Goal: Check status: Check status

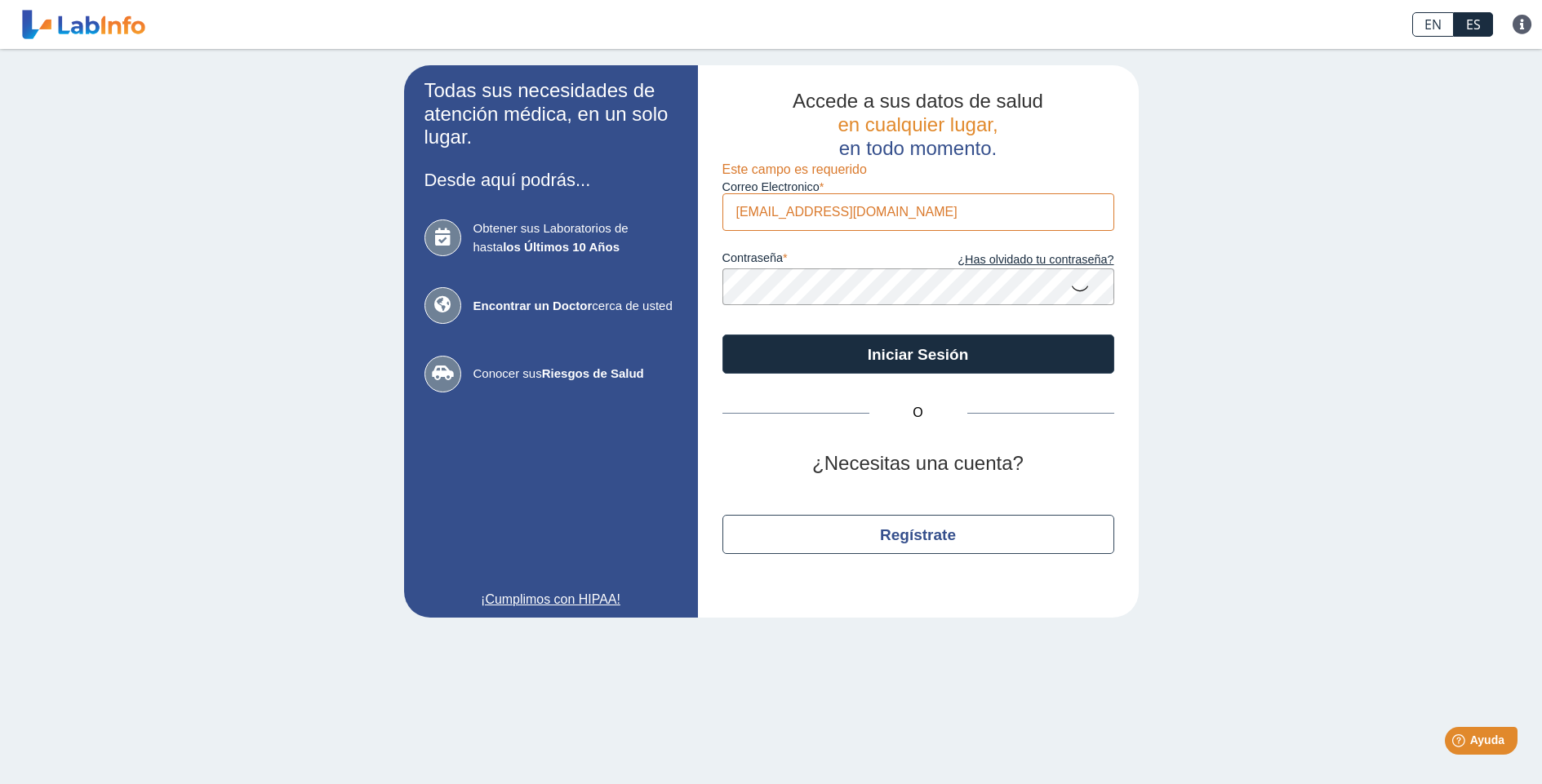
type input "[EMAIL_ADDRESS][DOMAIN_NAME]"
click at [1080, 291] on icon at bounding box center [1080, 287] width 19 height 32
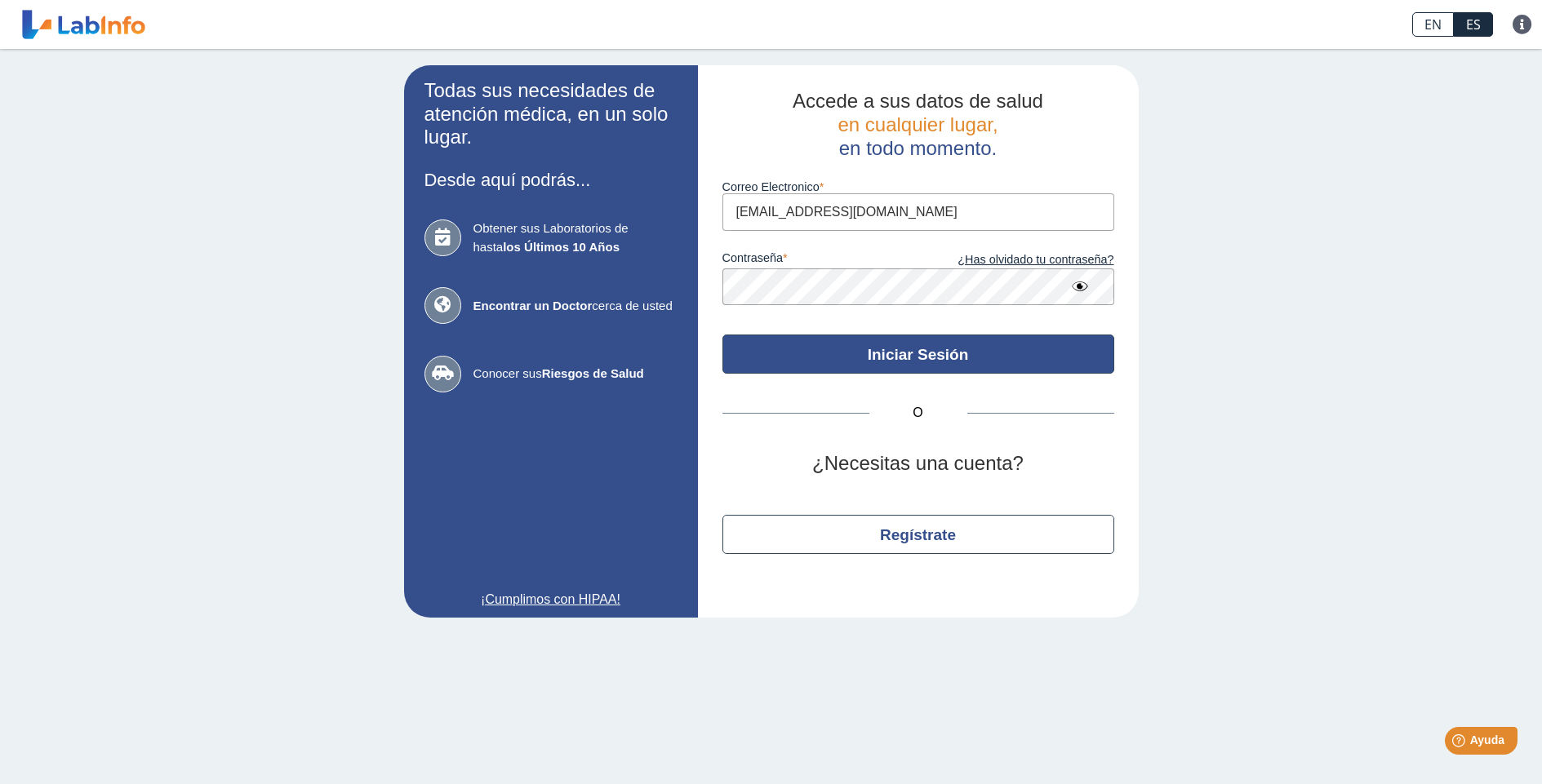
click at [874, 360] on button "Iniciar Sesión" at bounding box center [918, 354] width 392 height 39
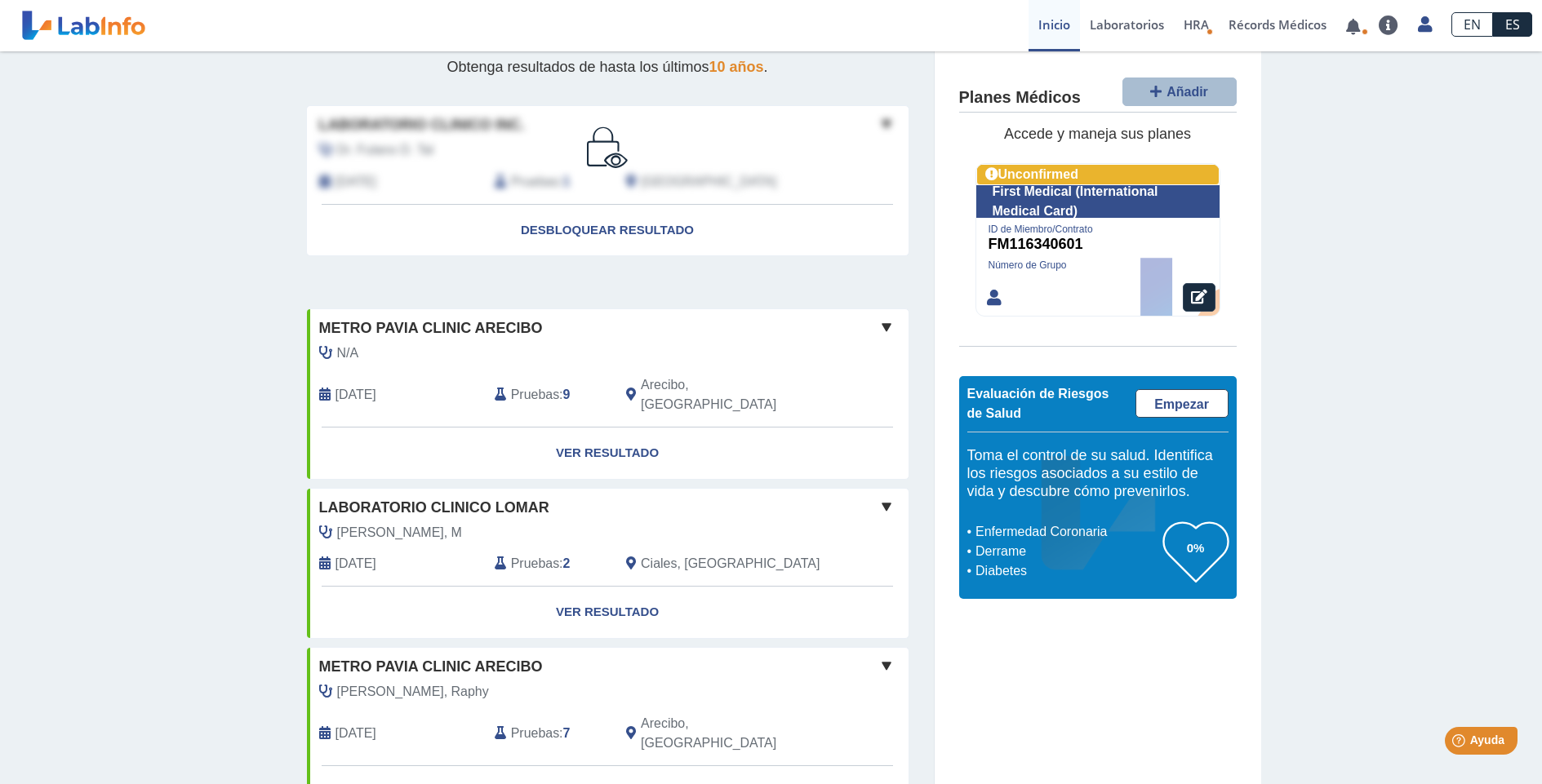
scroll to position [245, 0]
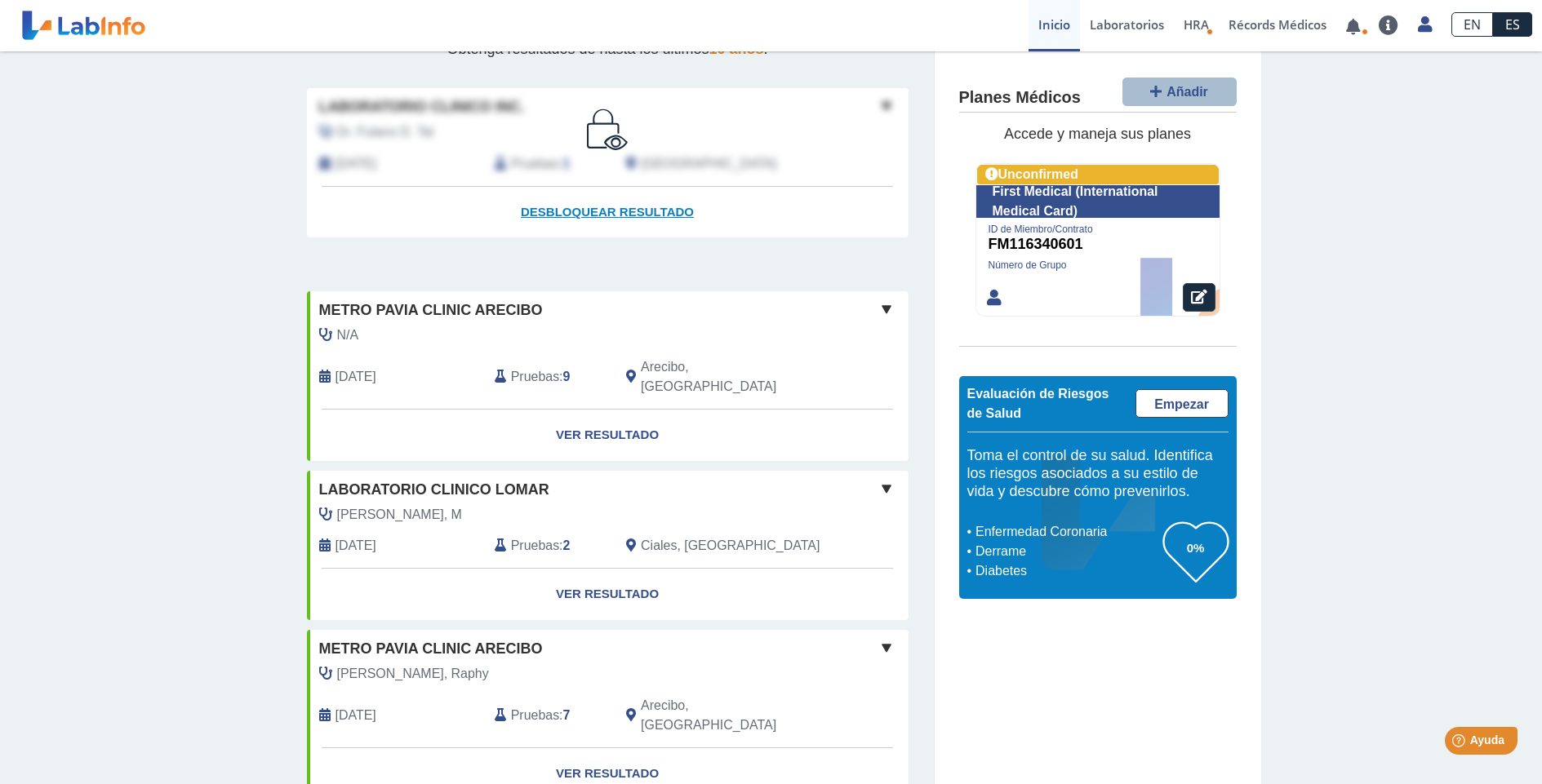
click at [594, 209] on span "Desbloquear resultado" at bounding box center [607, 212] width 173 height 14
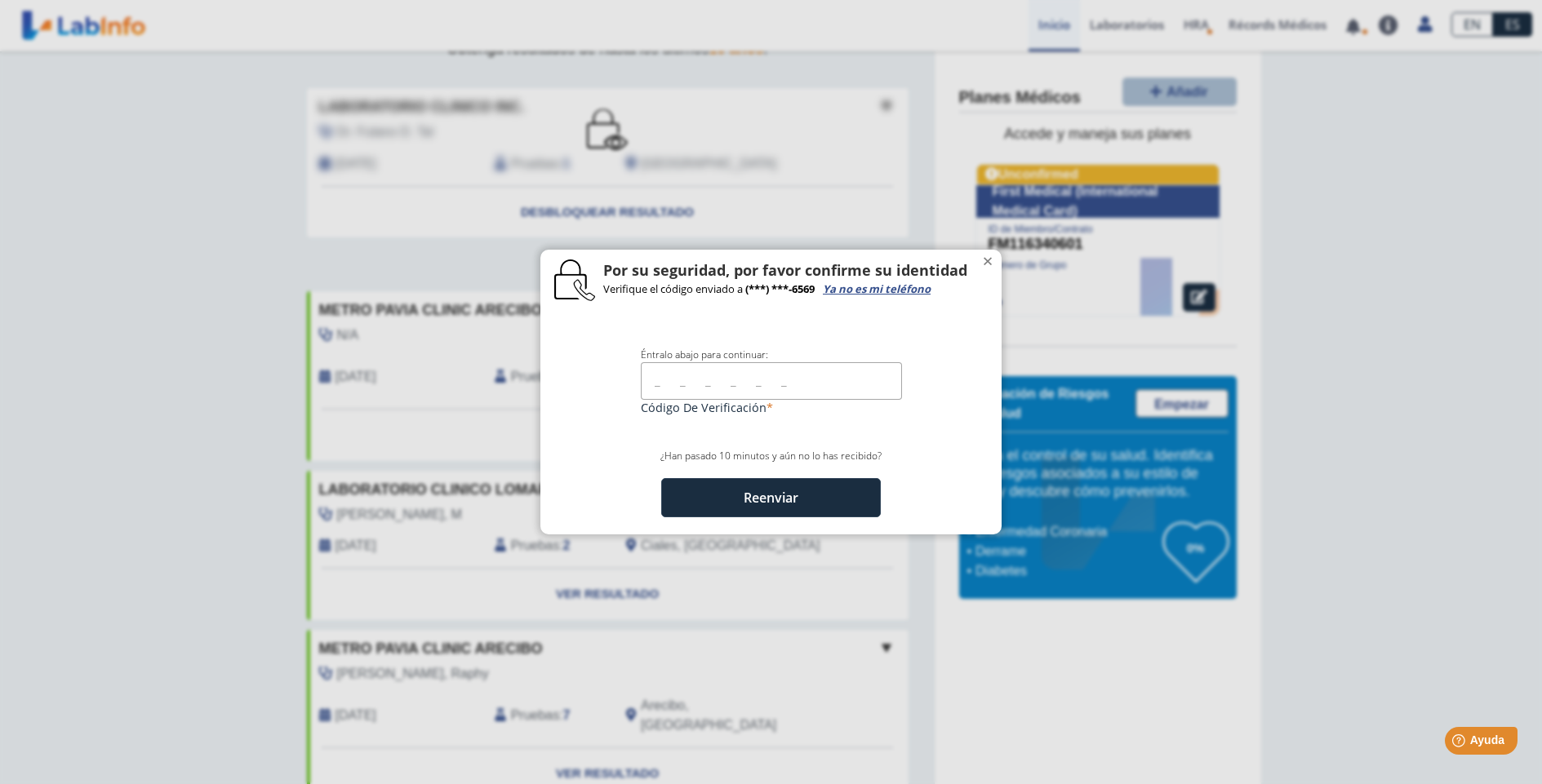
click at [651, 383] on input "text" at bounding box center [771, 380] width 261 height 37
type input "22395"
click at [769, 495] on button "Reenviar" at bounding box center [771, 498] width 220 height 39
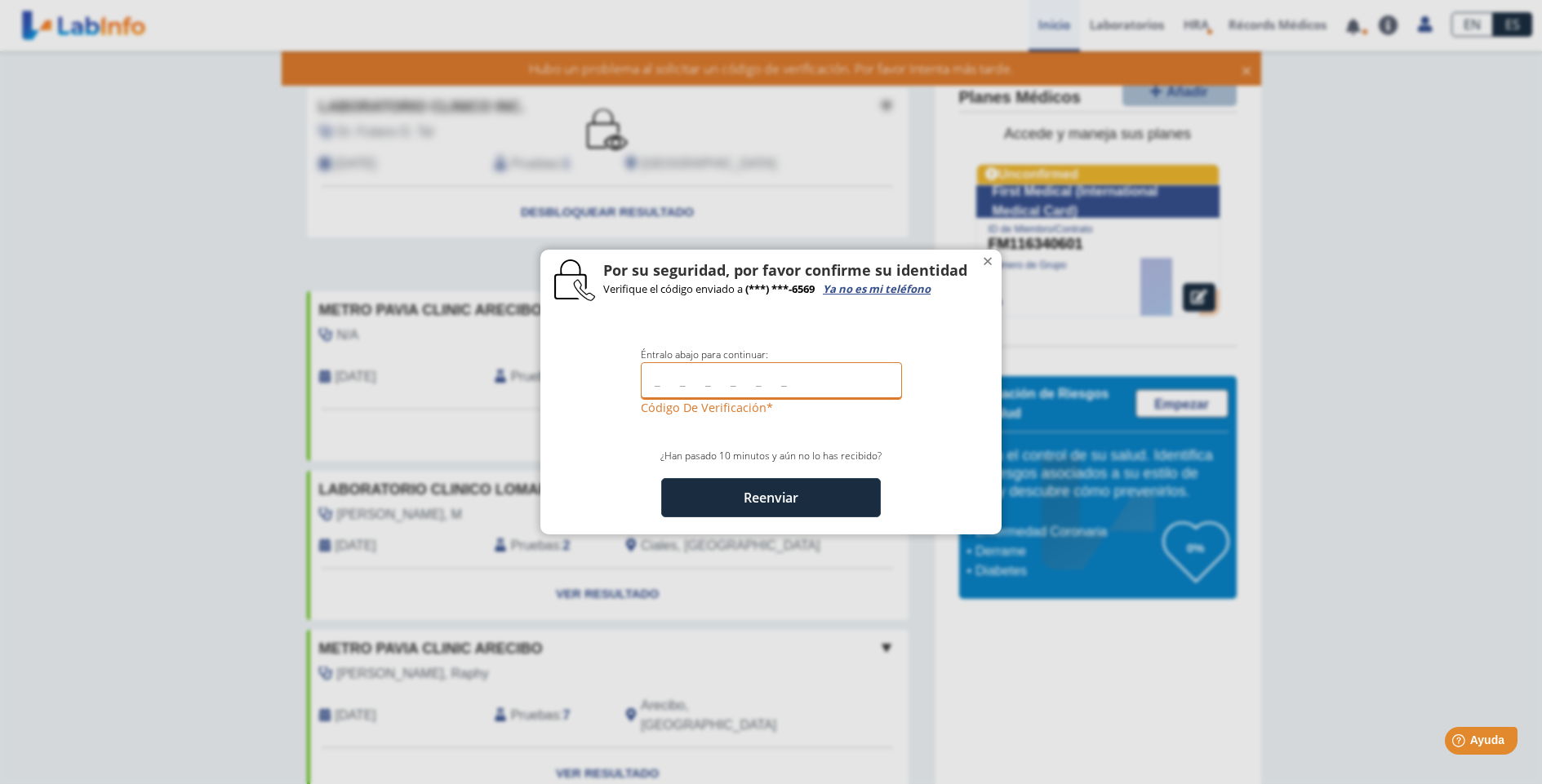
click at [655, 379] on input "text" at bounding box center [771, 380] width 261 height 37
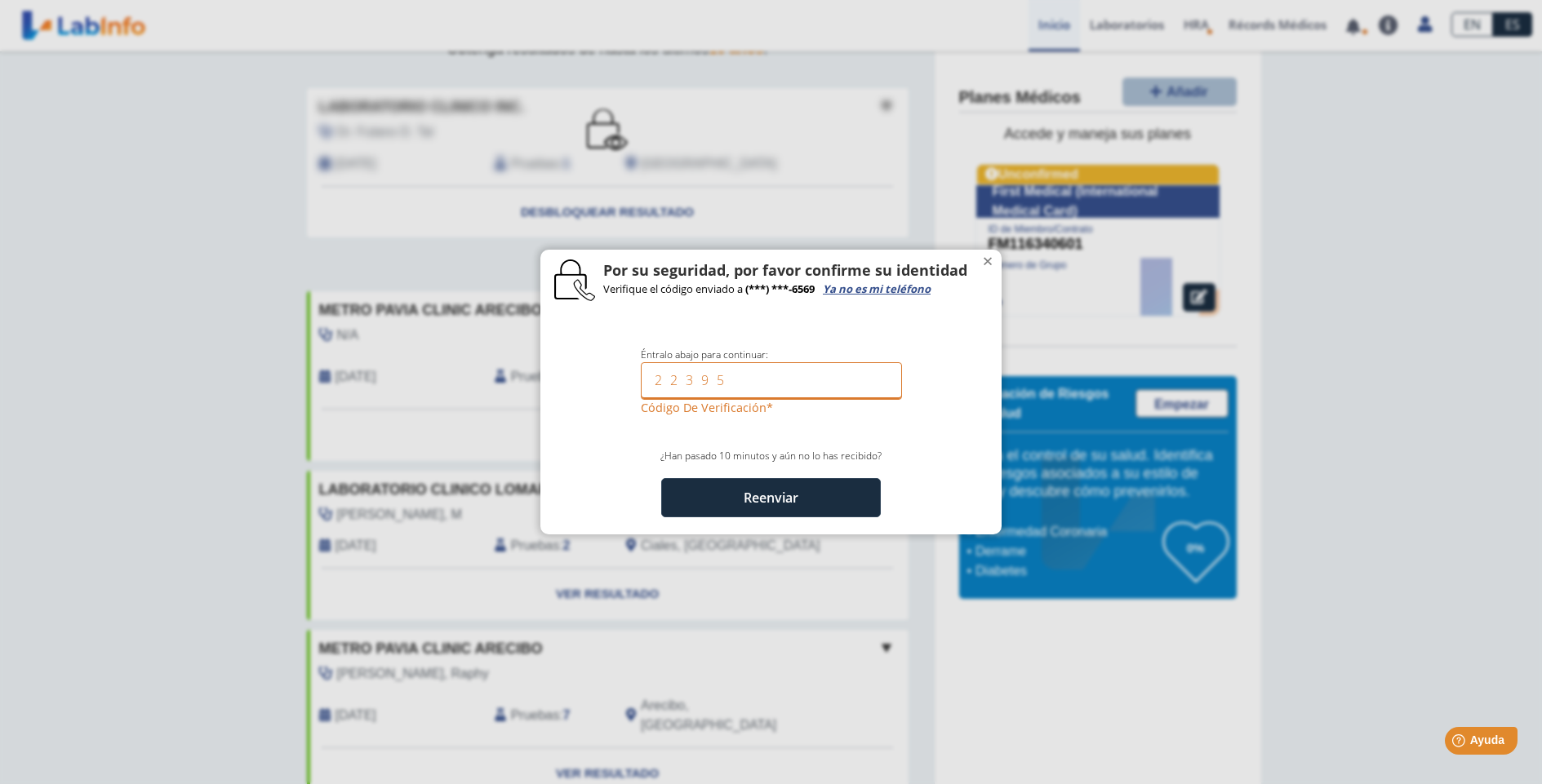
click at [815, 394] on input "22395" at bounding box center [771, 380] width 261 height 37
type input "22395"
click at [771, 371] on input "22395" at bounding box center [771, 380] width 261 height 37
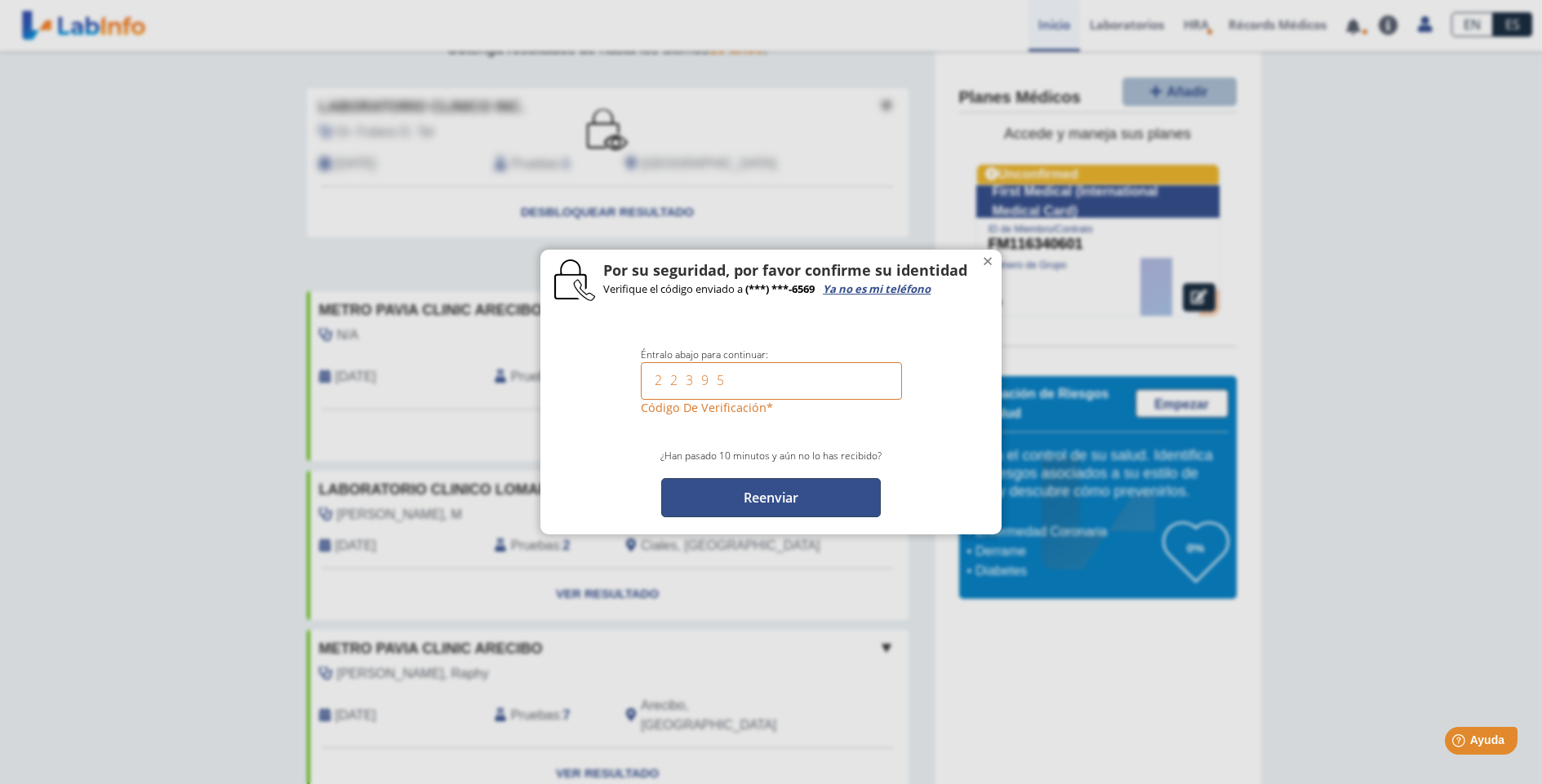
click at [814, 483] on button "Reenviar" at bounding box center [771, 498] width 220 height 39
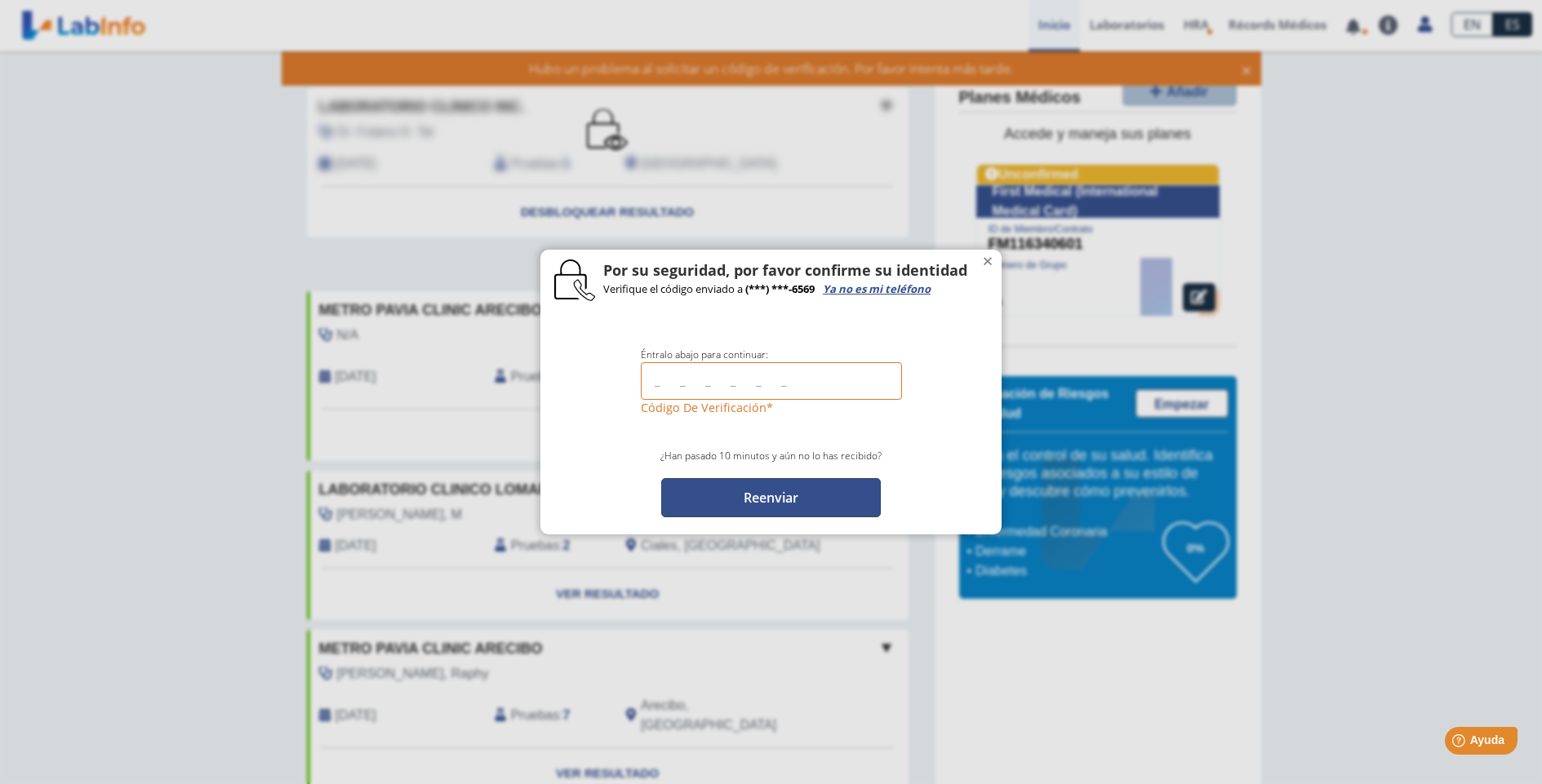
click at [766, 500] on button "Reenviar" at bounding box center [771, 498] width 220 height 39
click at [769, 499] on button "Reenviar" at bounding box center [771, 498] width 220 height 39
click at [770, 501] on button "Reenviar" at bounding box center [771, 498] width 220 height 39
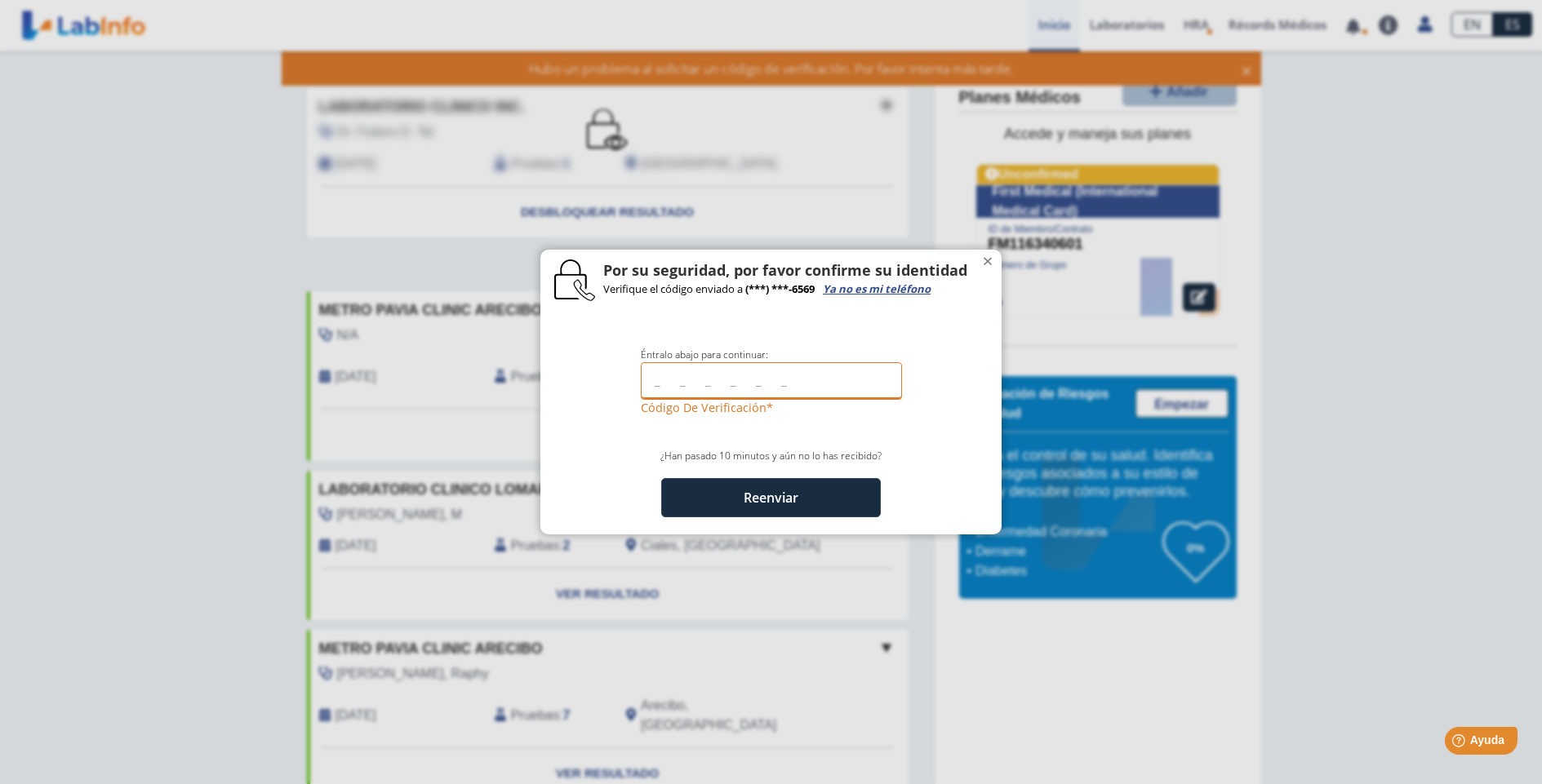
click at [785, 379] on input "text" at bounding box center [771, 380] width 261 height 37
click at [654, 377] on input "text" at bounding box center [771, 380] width 261 height 37
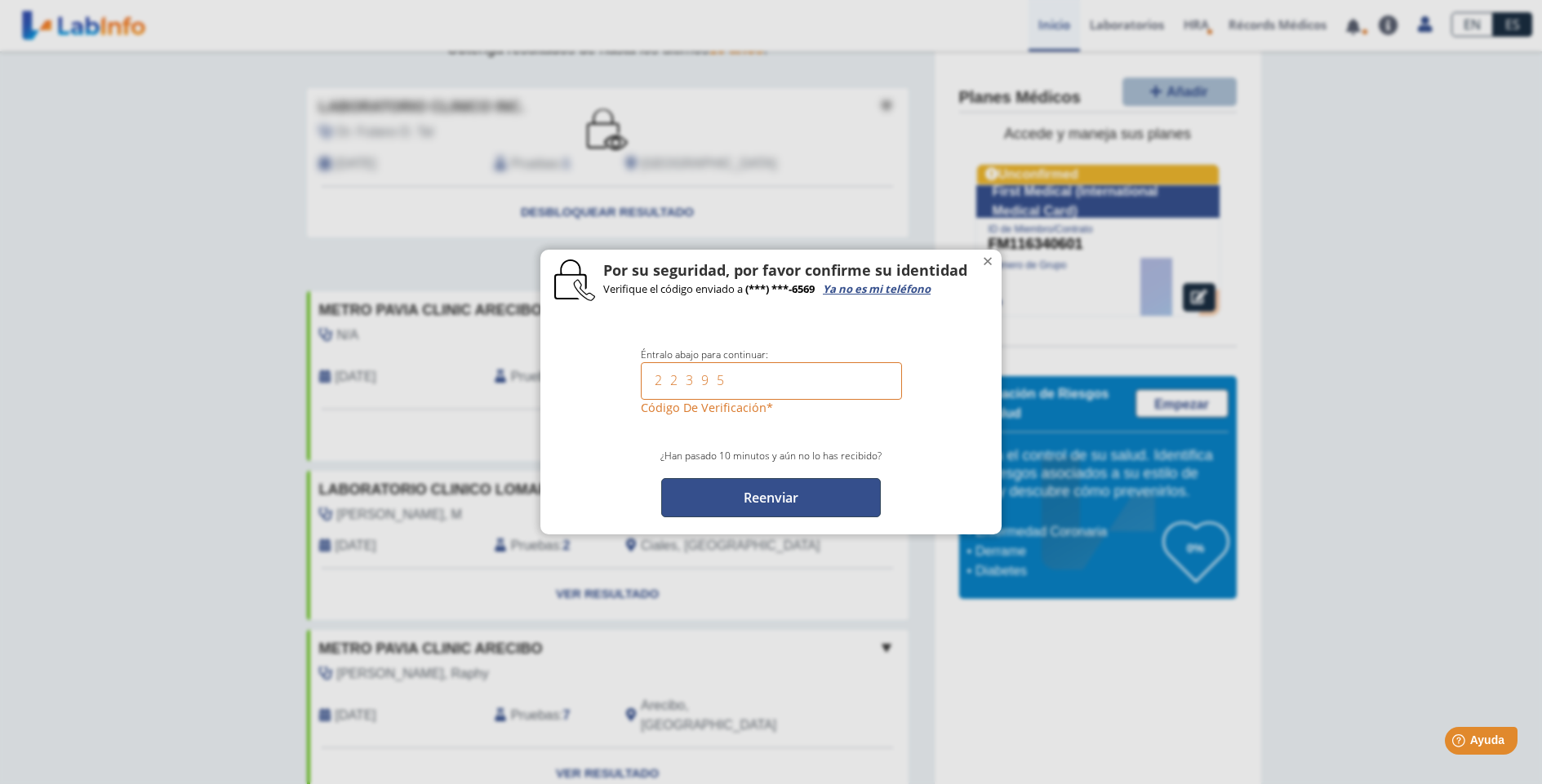
type input "22395"
click at [758, 500] on button "Reenviar" at bounding box center [771, 498] width 220 height 39
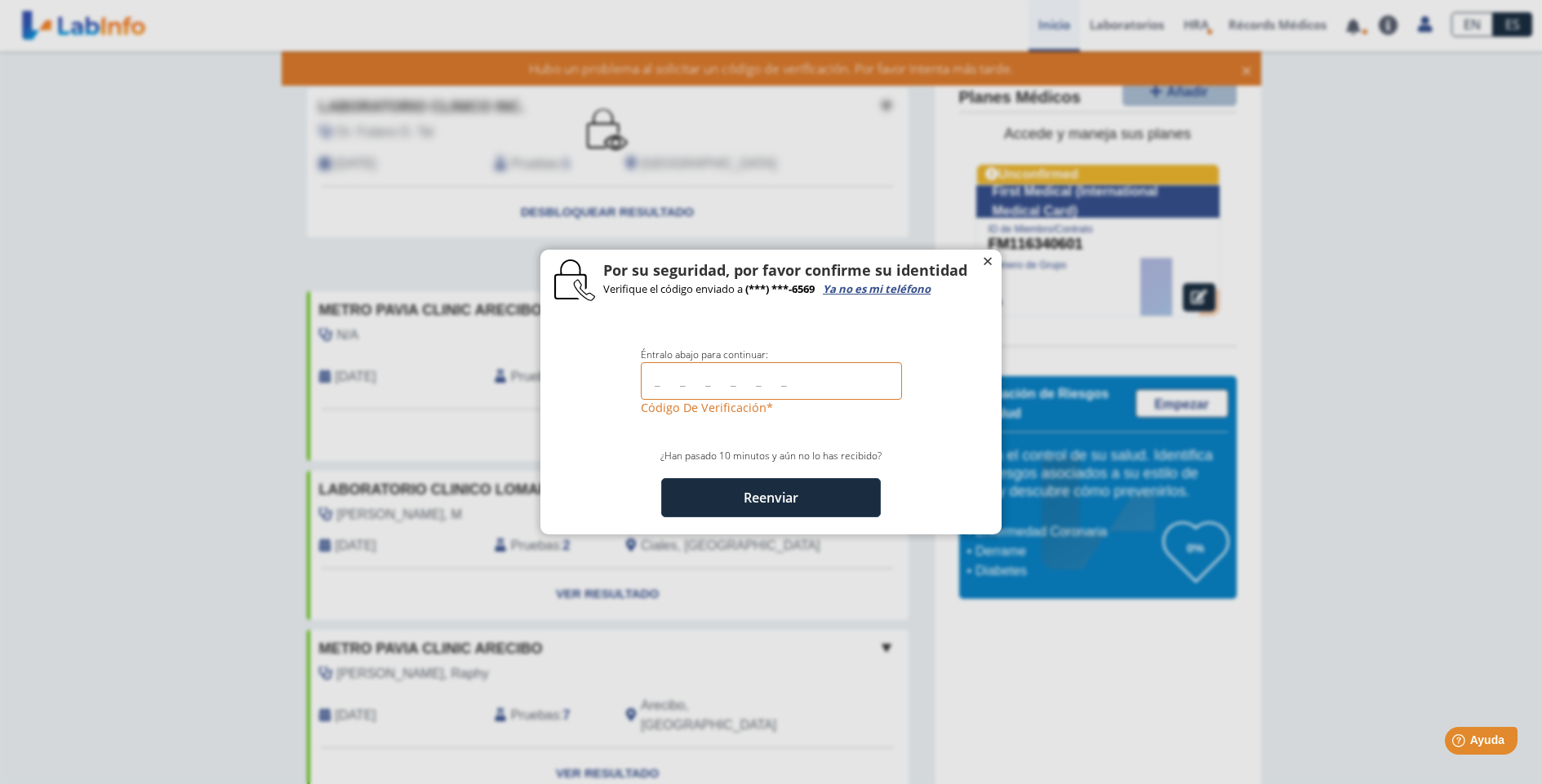
click at [983, 260] on span "×" at bounding box center [988, 257] width 12 height 19
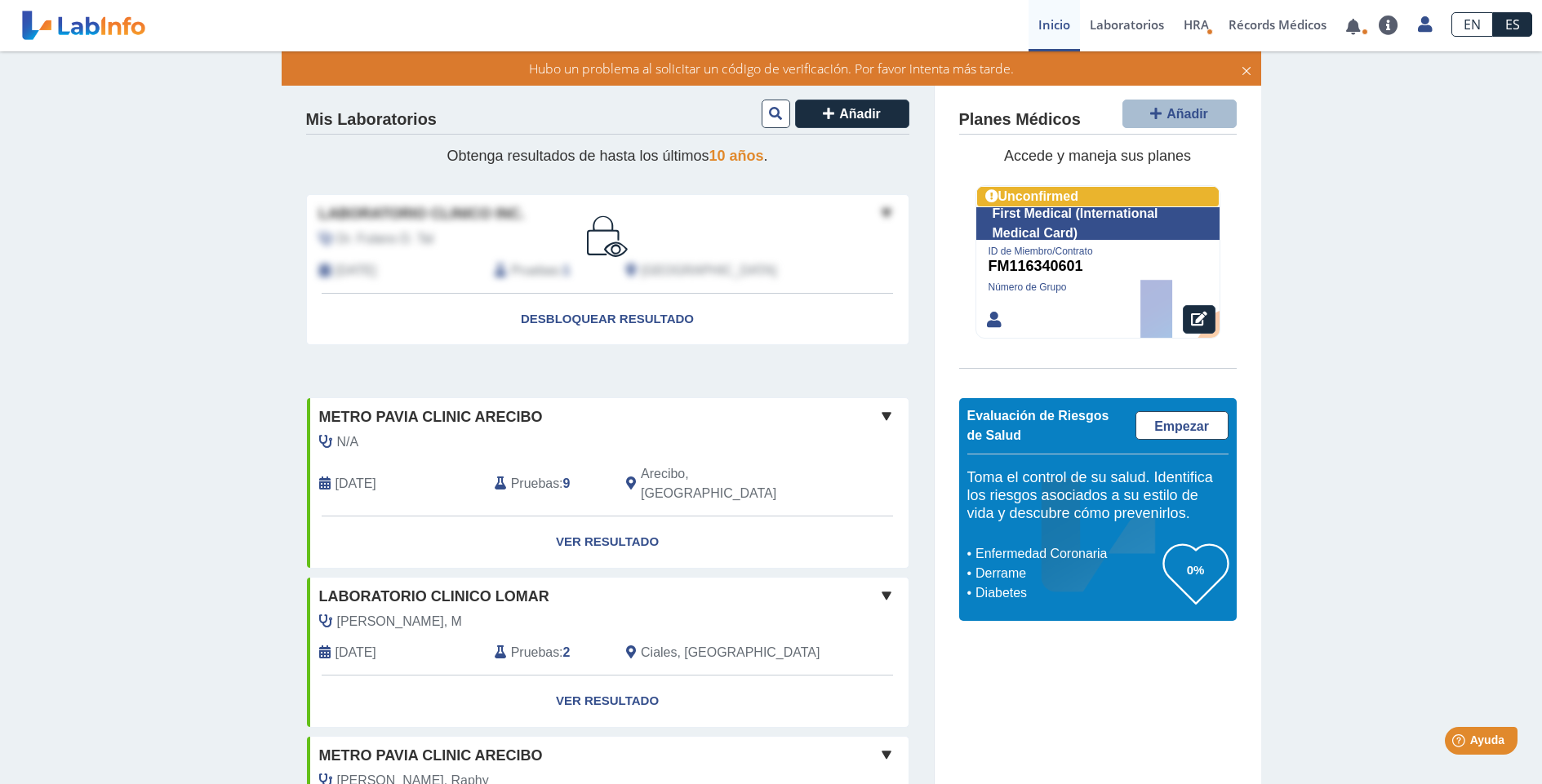
scroll to position [164, 0]
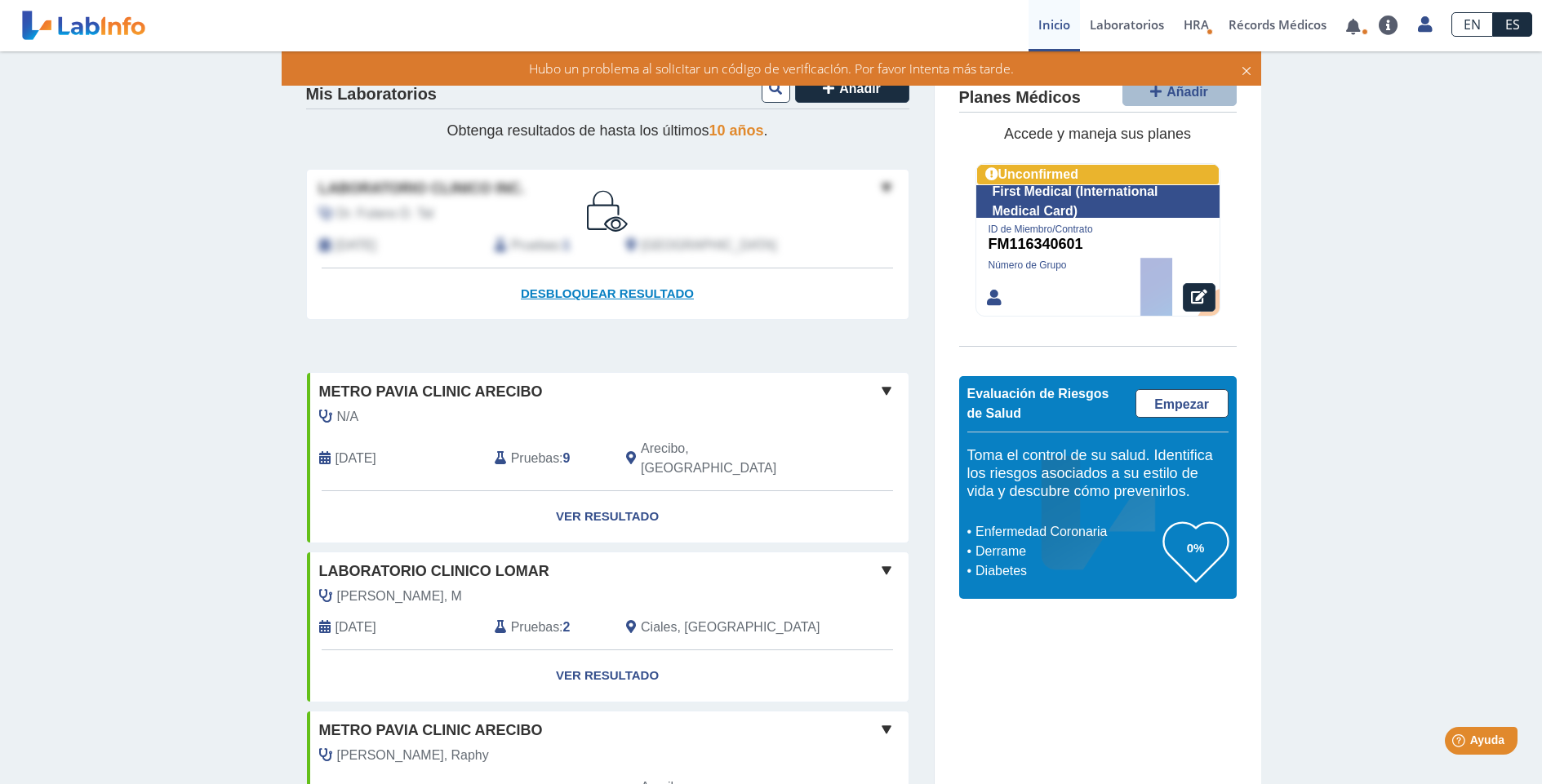
click at [581, 297] on span "Desbloquear resultado" at bounding box center [607, 293] width 173 height 14
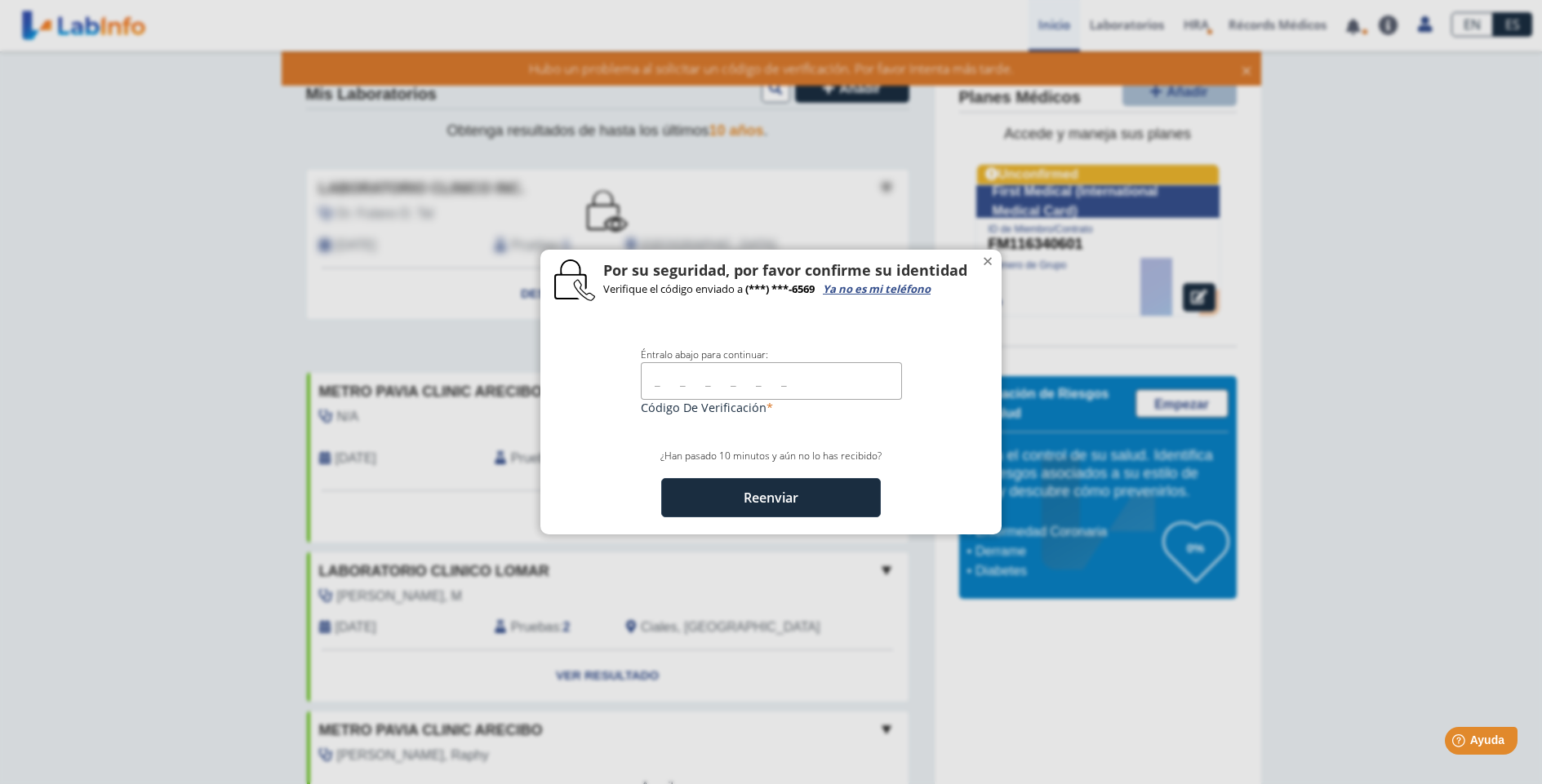
click at [528, 282] on ngb-modal-window ".cls-1 { fill: #fff; } .cls-2 { fill: #010101; } .cls-3 { fill: #fefefe; } Por …" at bounding box center [771, 392] width 1542 height 784
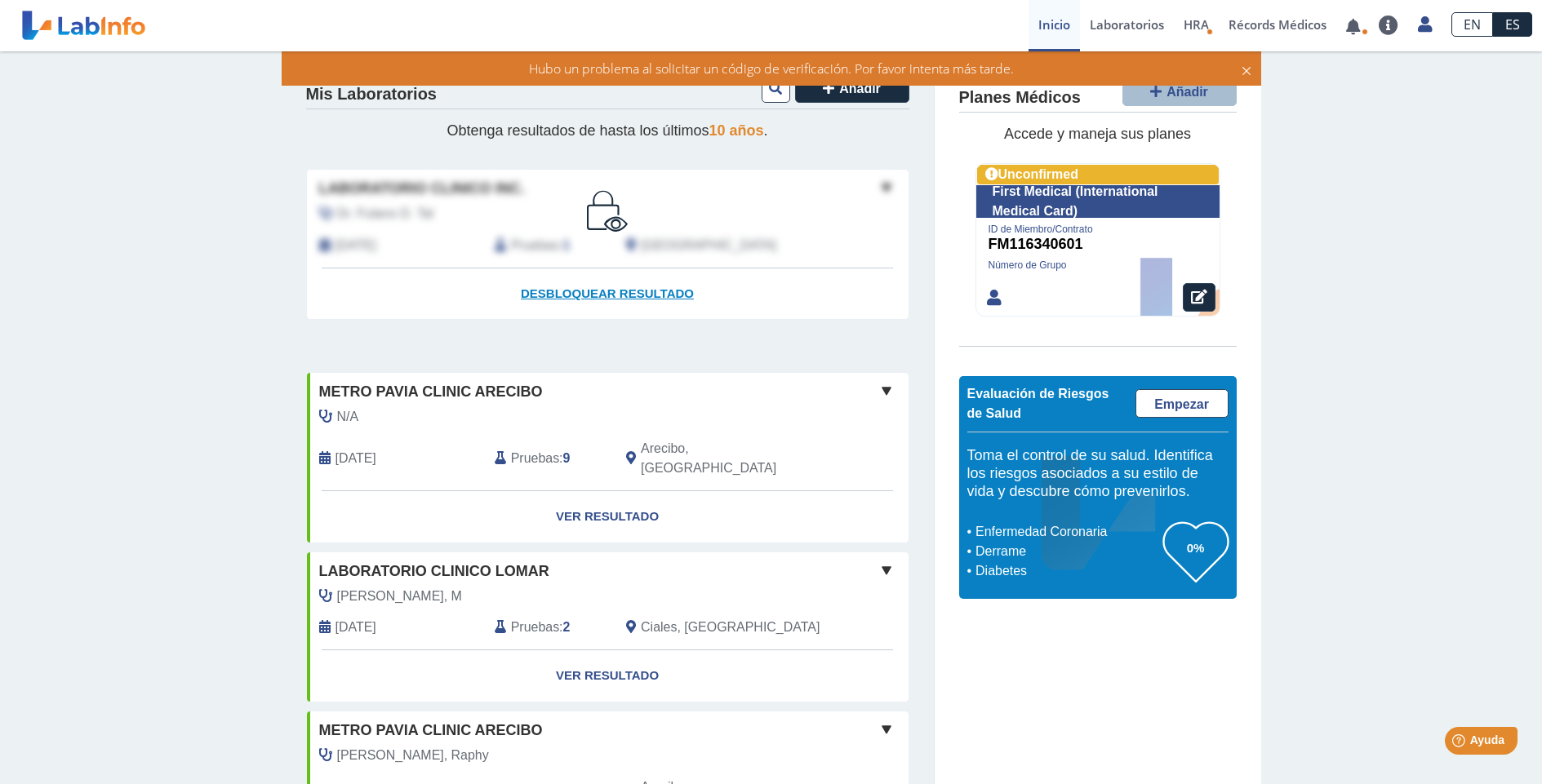
click at [607, 226] on icon at bounding box center [616, 224] width 23 height 15
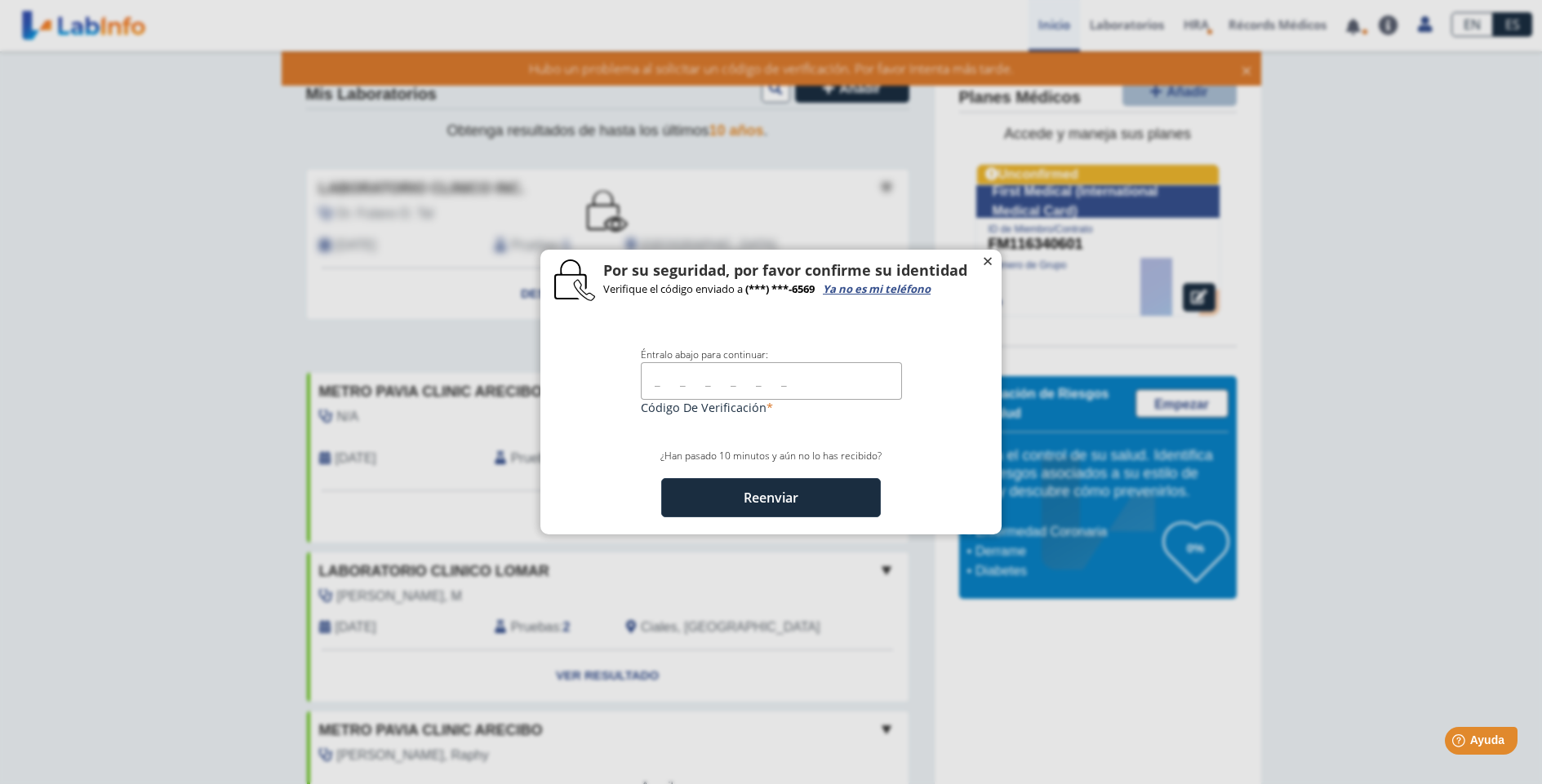
click at [972, 262] on button "×" at bounding box center [987, 257] width 31 height 19
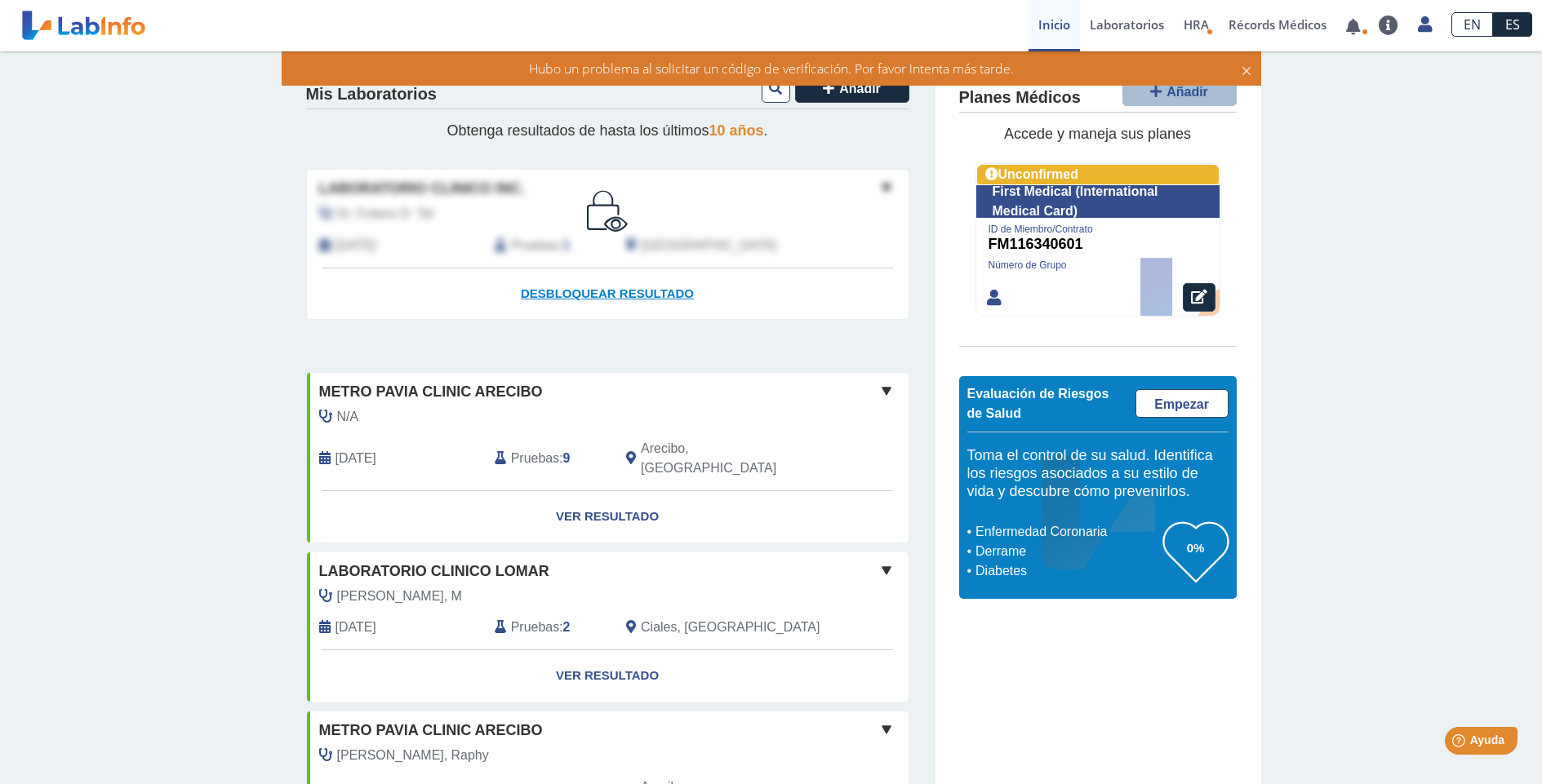
click at [562, 294] on span "Desbloquear resultado" at bounding box center [607, 293] width 173 height 14
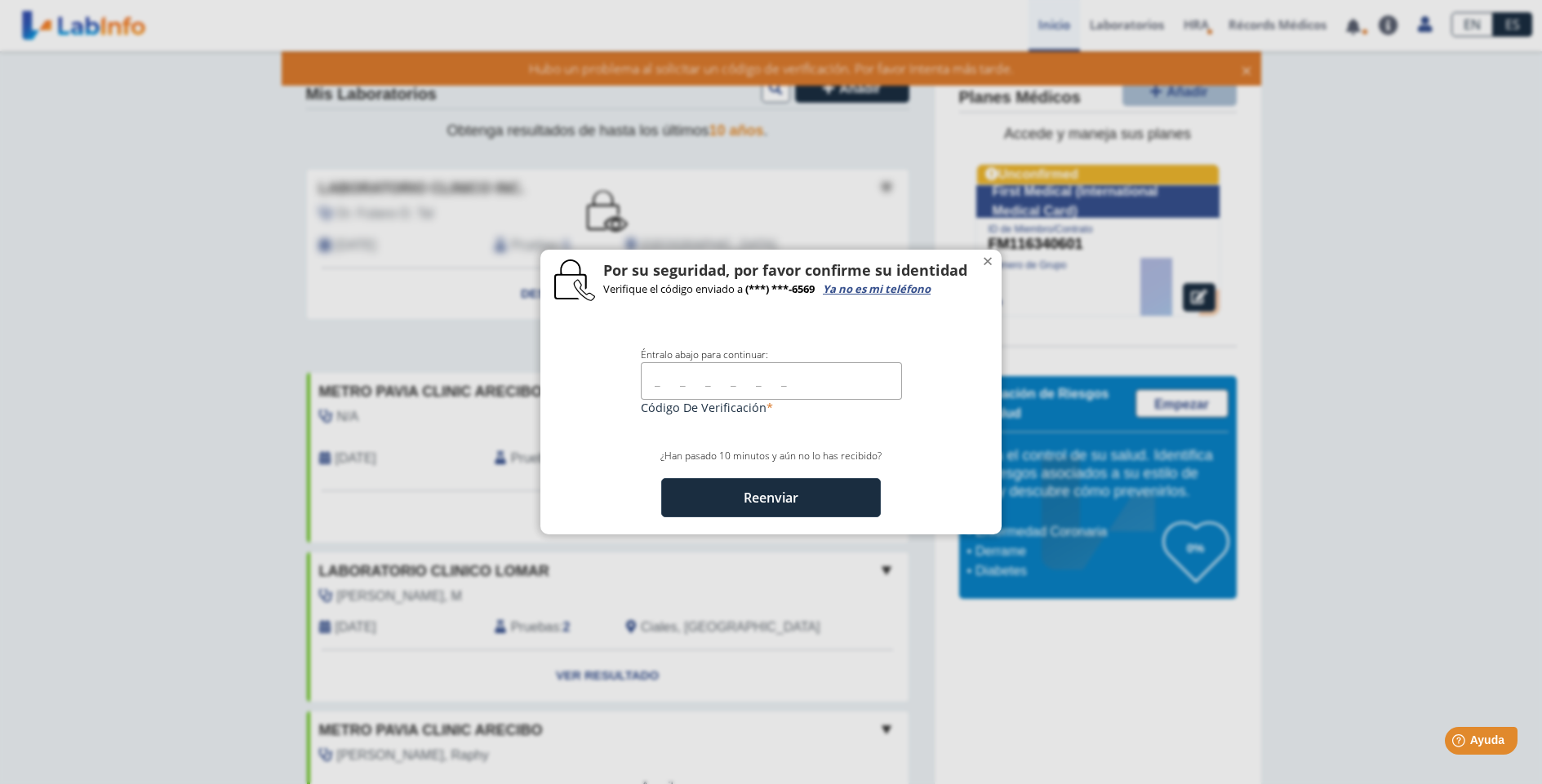
click at [655, 388] on input "text" at bounding box center [771, 380] width 261 height 37
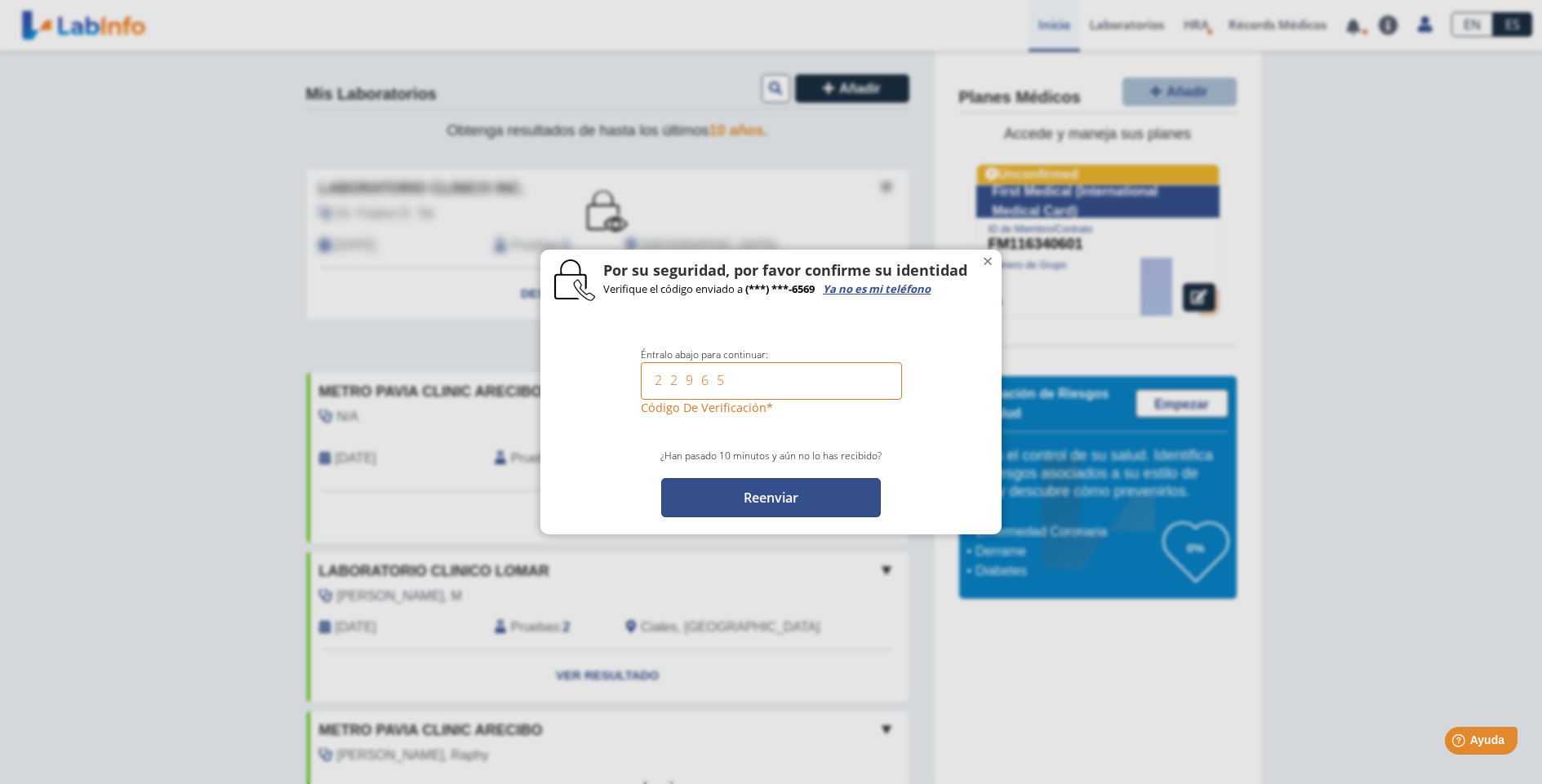
type input "22965"
drag, startPoint x: 714, startPoint y: 486, endPoint x: 718, endPoint y: 498, distance: 12.6
click at [713, 491] on button "Reenviar" at bounding box center [771, 498] width 220 height 39
click at [747, 493] on button "Reenviar" at bounding box center [771, 498] width 220 height 39
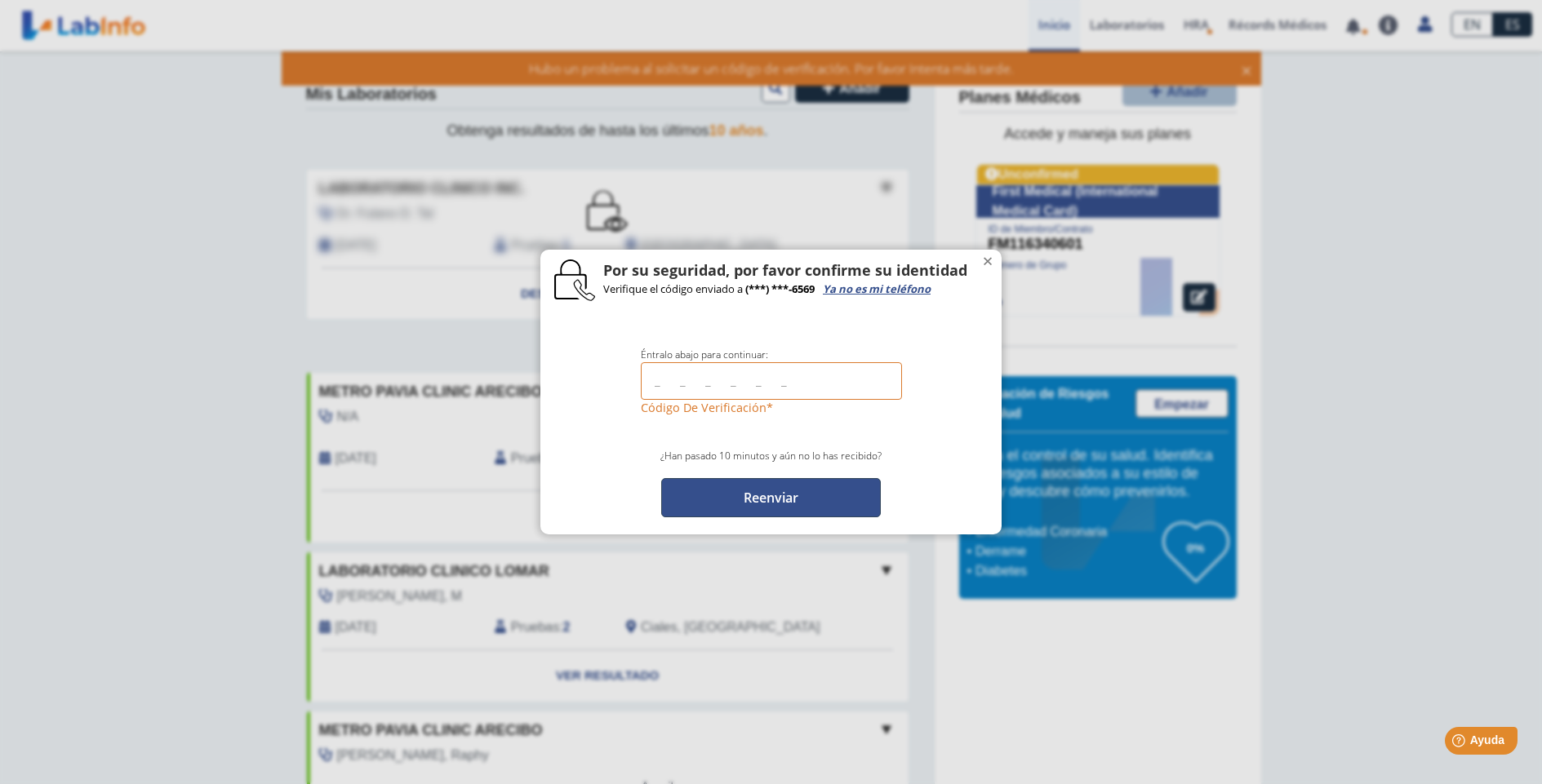
click at [764, 495] on button "Reenviar" at bounding box center [771, 498] width 220 height 39
click at [983, 256] on span "×" at bounding box center [988, 257] width 12 height 19
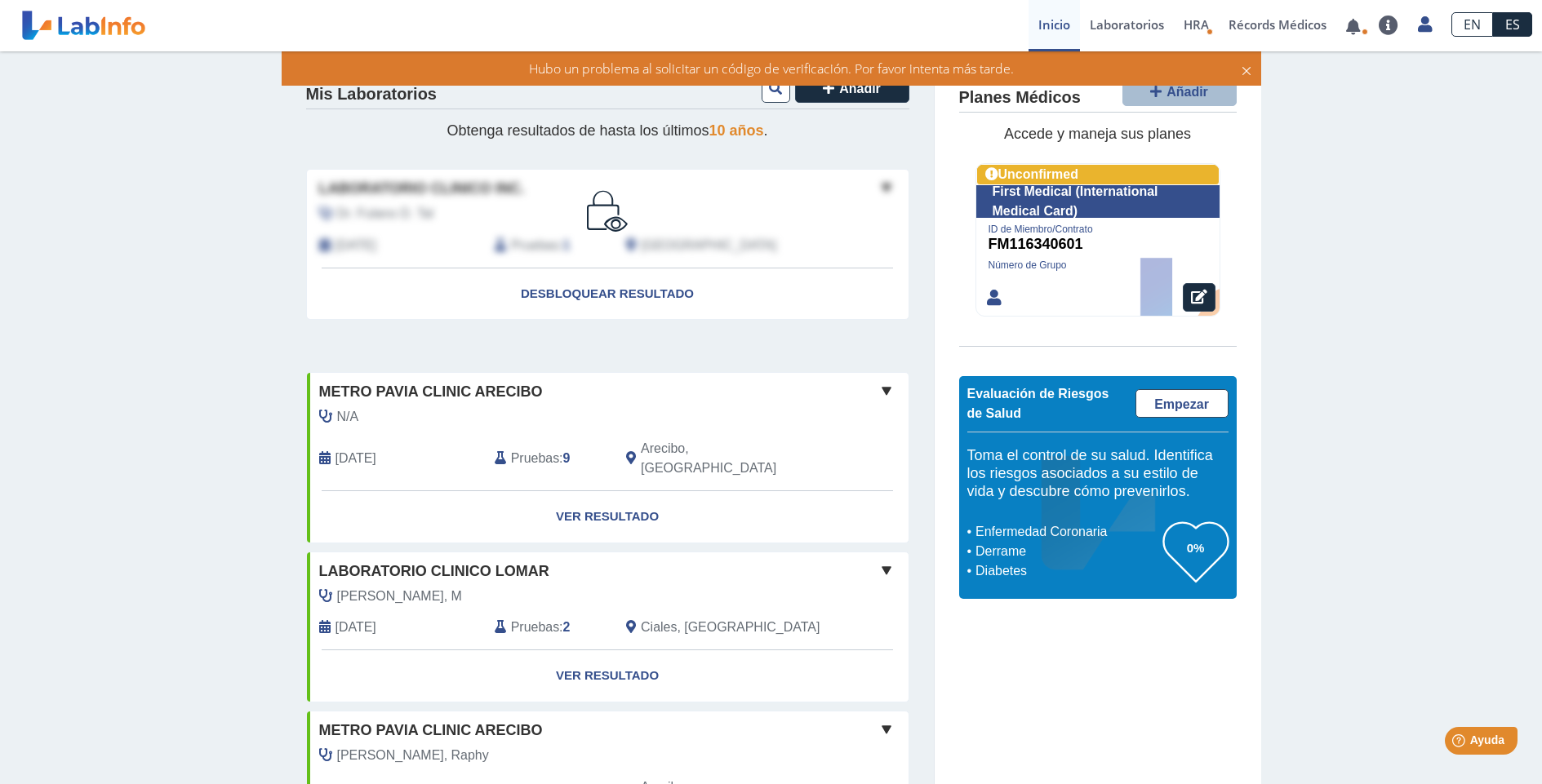
click at [887, 387] on span at bounding box center [887, 391] width 19 height 19
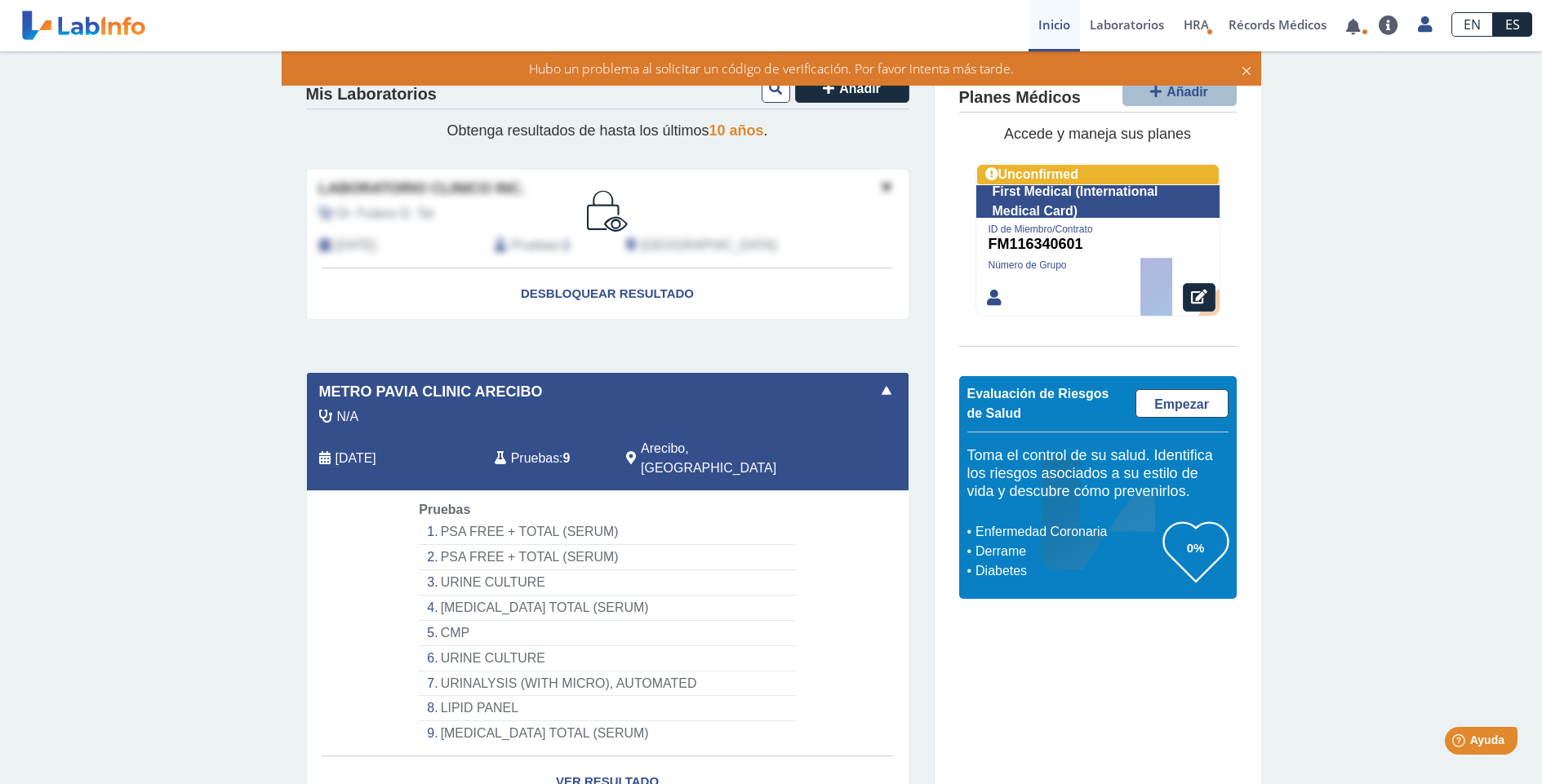
click at [863, 195] on div "Laboratorio Clinico Inc." at bounding box center [608, 189] width 602 height 22
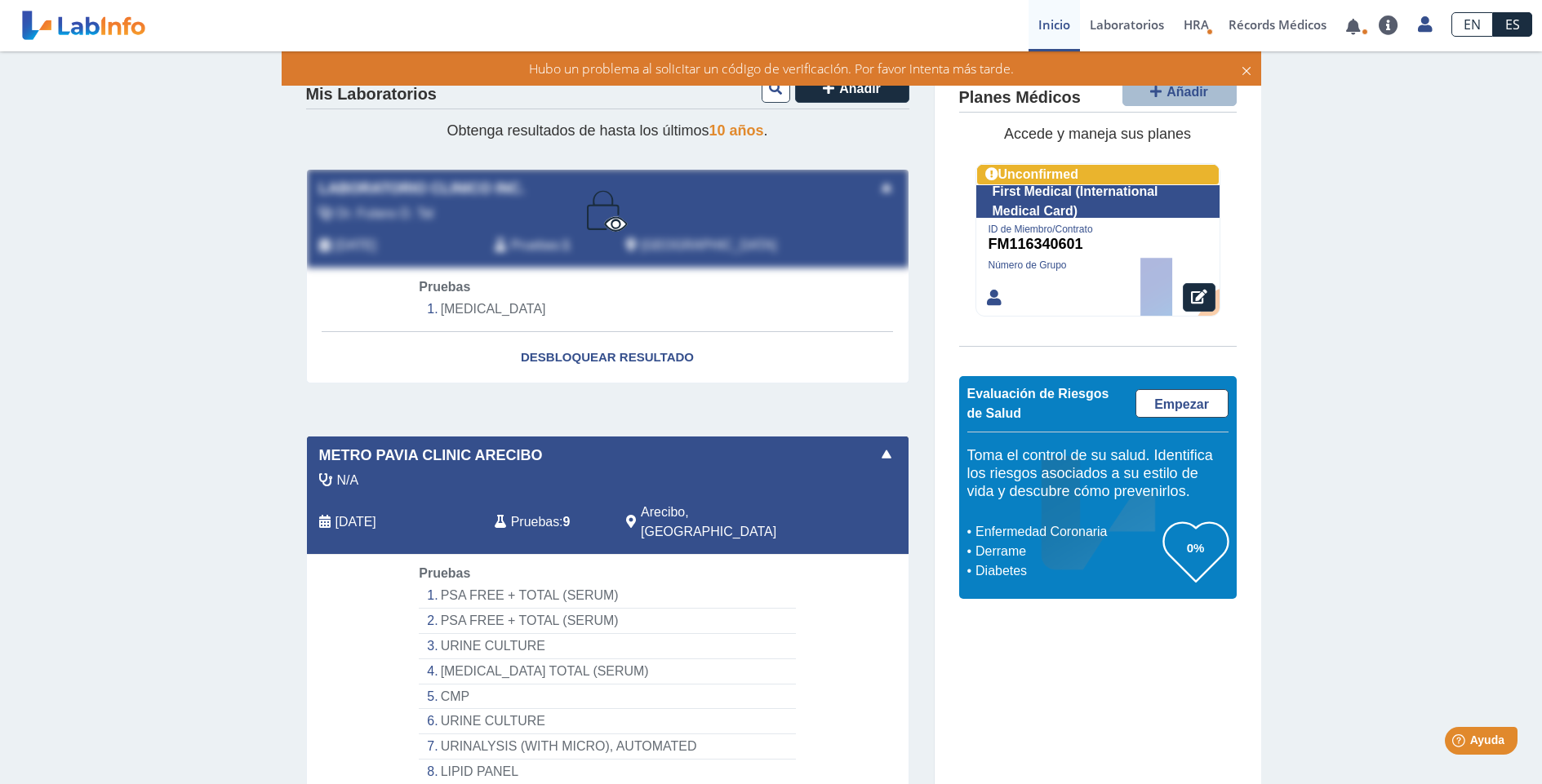
click at [866, 192] on div "Laboratorio Clinico Inc." at bounding box center [608, 189] width 602 height 22
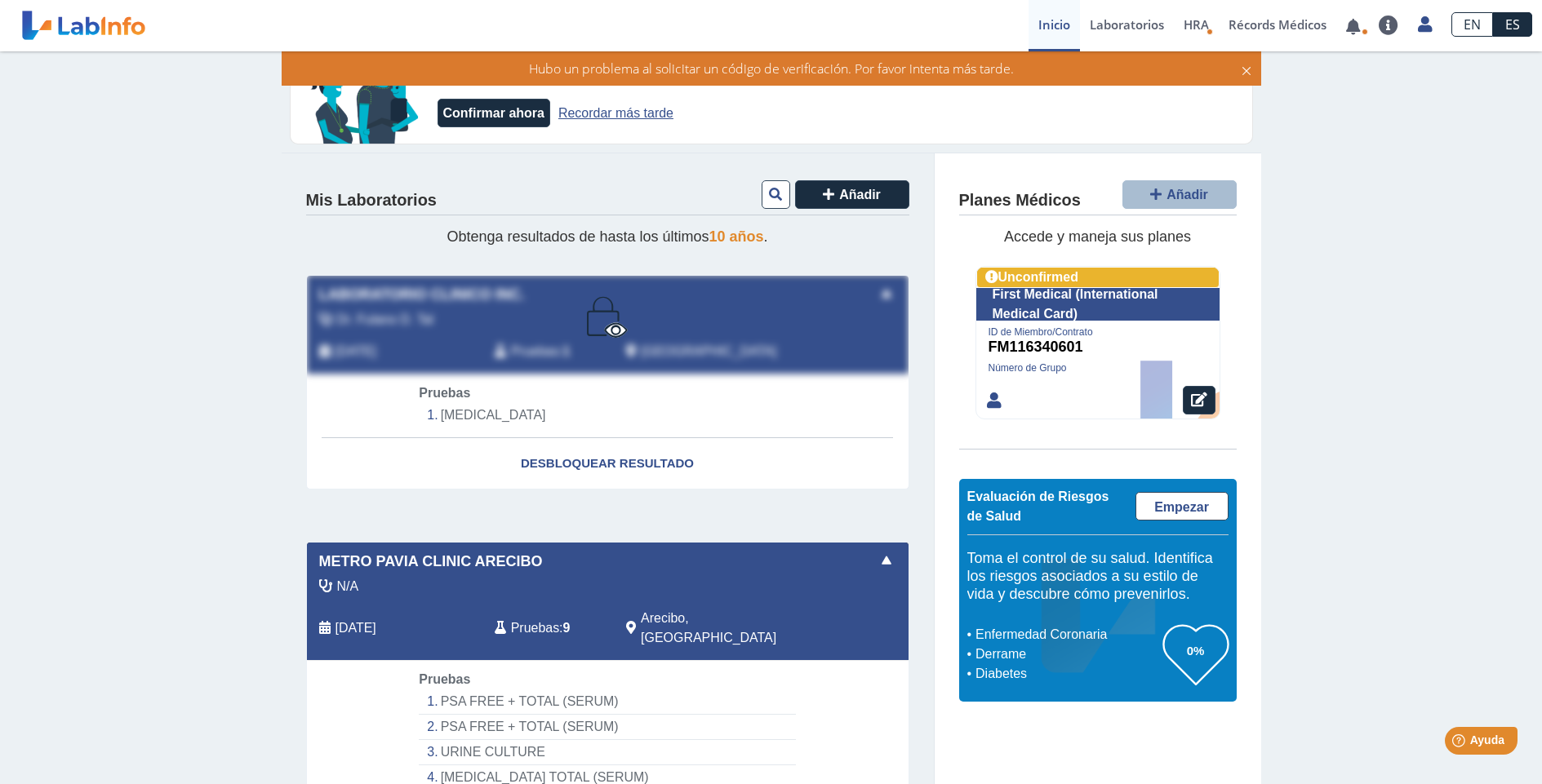
scroll to position [0, 0]
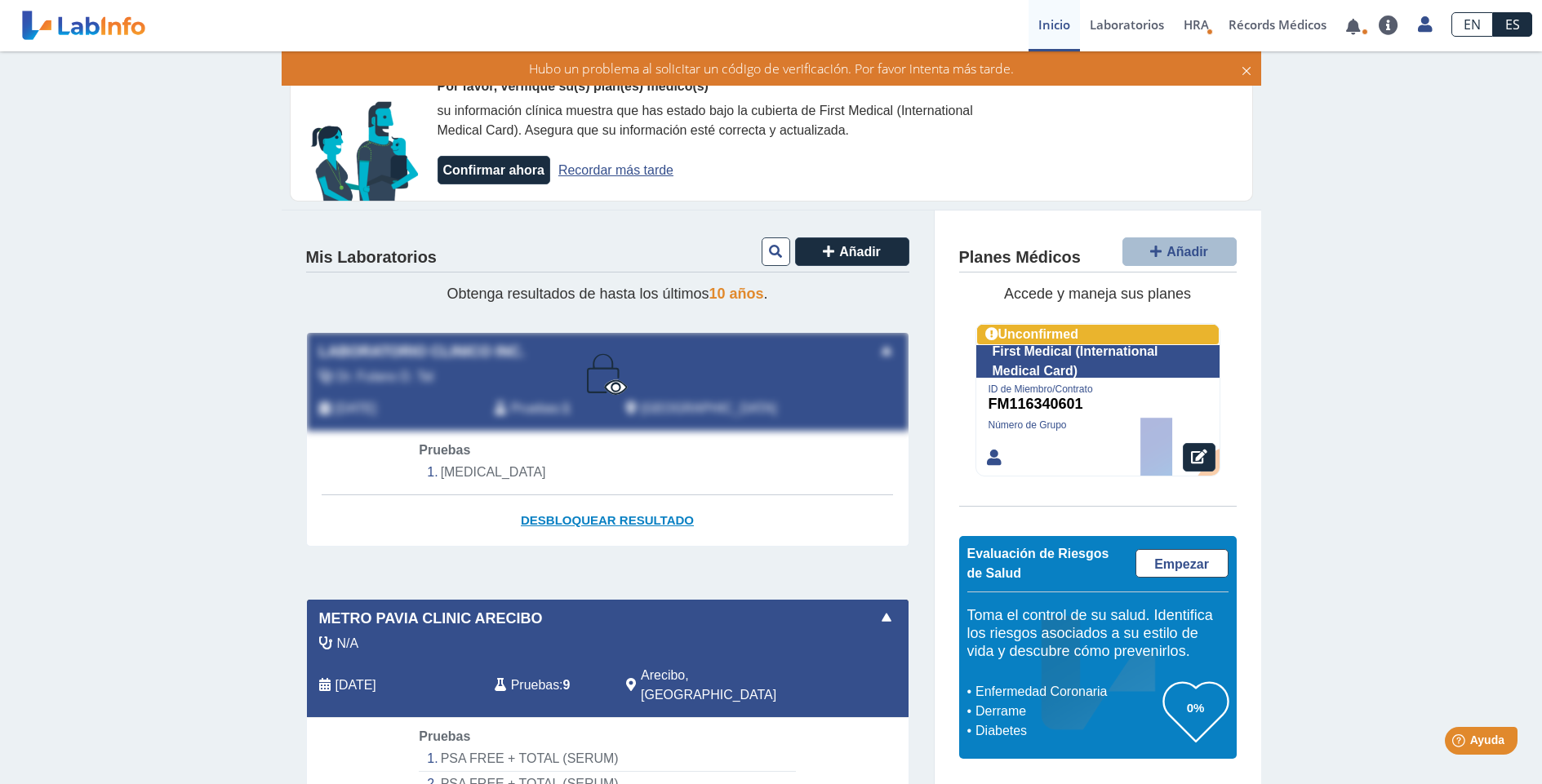
click at [555, 517] on span "Desbloquear resultado" at bounding box center [607, 520] width 173 height 14
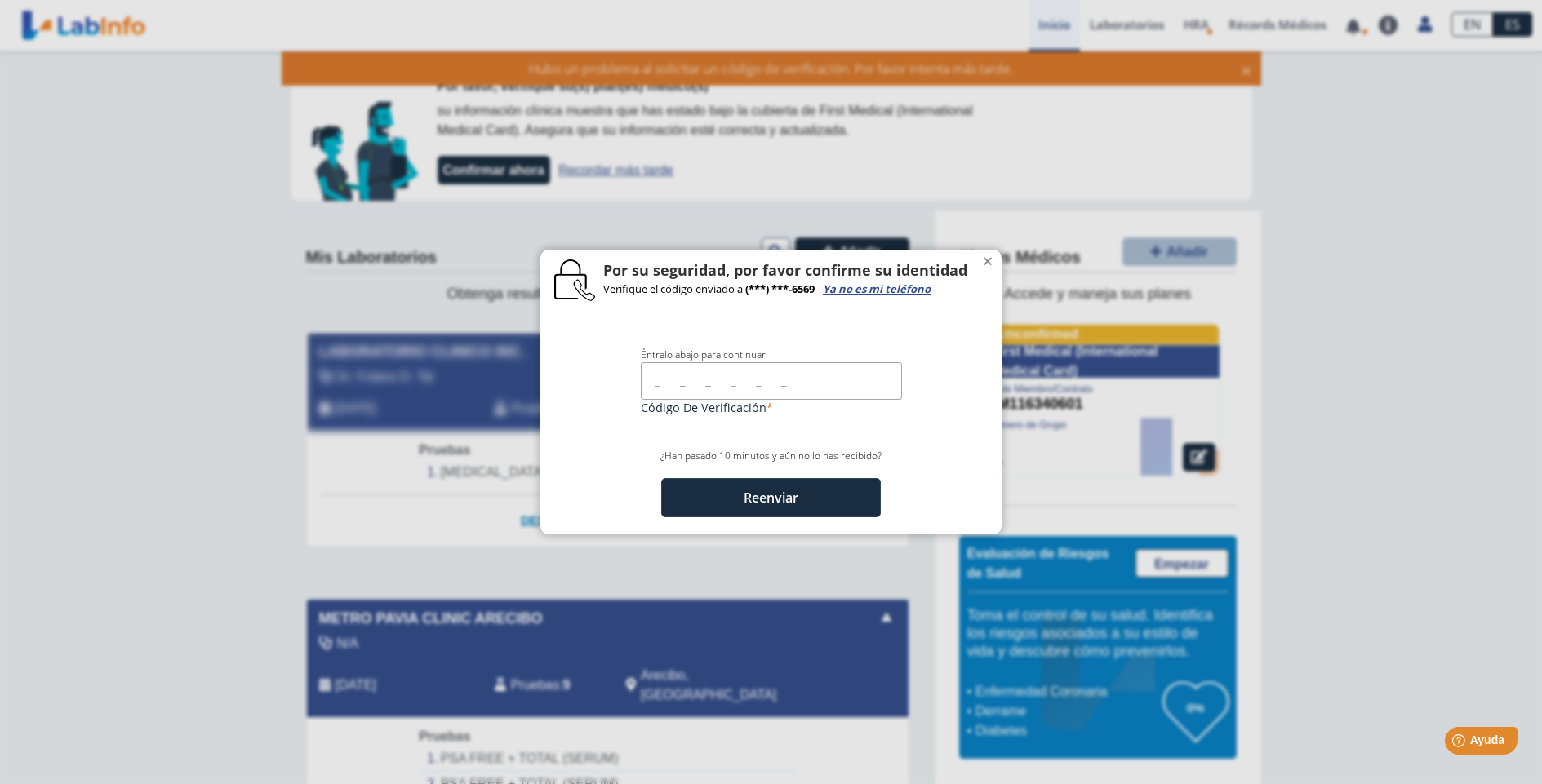
click at [556, 519] on div "Éntralo abajo para continuar: Código de Verificación ¿Han pasado 10 minutos y a…" at bounding box center [771, 422] width 461 height 223
click at [539, 524] on ngb-modal-window ".cls-1 { fill: #fff; } .cls-2 { fill: #010101; } .cls-3 { fill: #fefefe; } Por …" at bounding box center [771, 392] width 1542 height 784
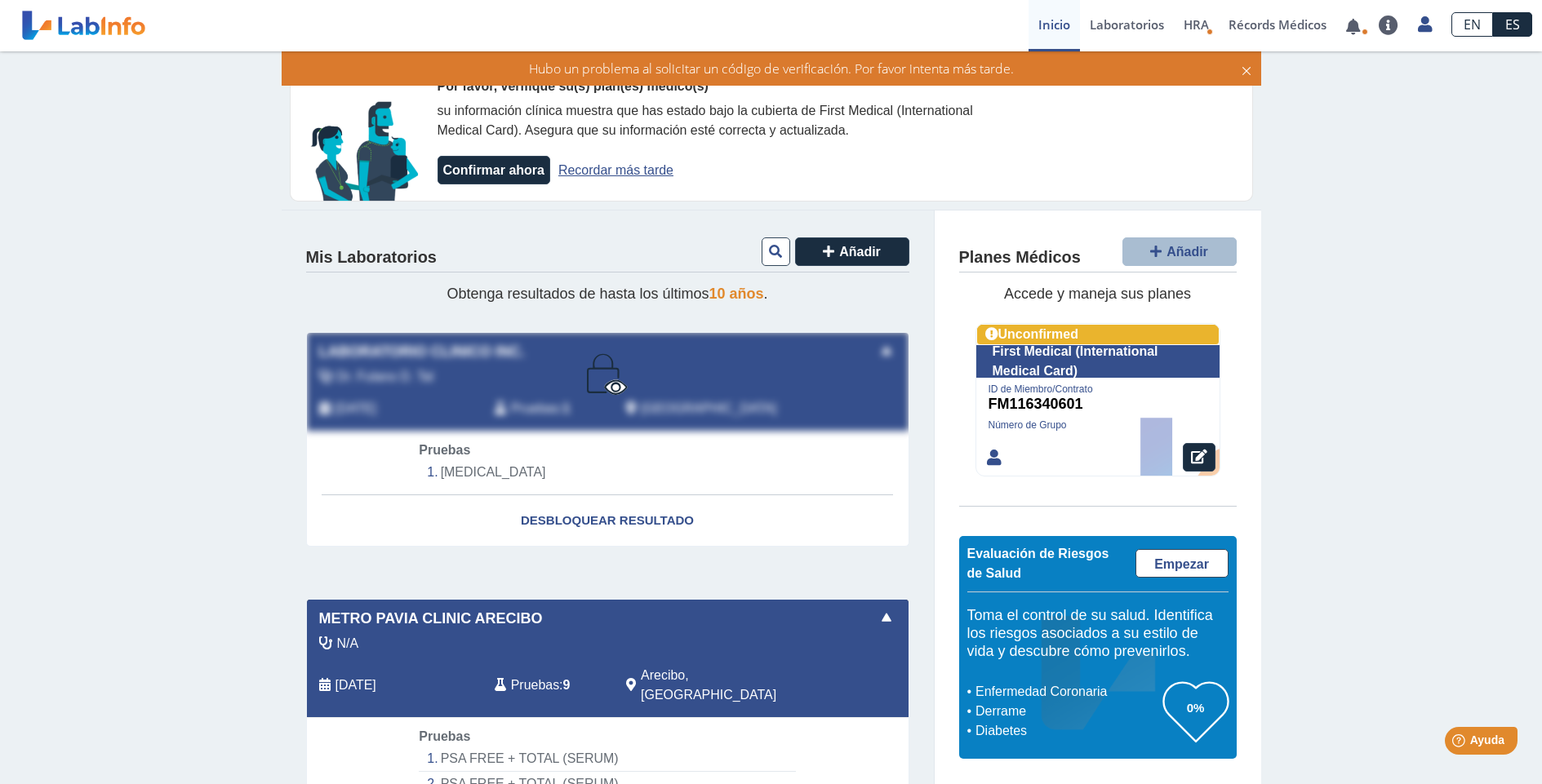
click at [466, 467] on li "[MEDICAL_DATA]" at bounding box center [607, 472] width 377 height 24
click at [727, 292] on span "10 años" at bounding box center [737, 293] width 55 height 16
click at [1238, 71] on div "Hubo un problema al solicitar un código de verificación. Por favor intenta más …" at bounding box center [771, 69] width 963 height 18
drag, startPoint x: 1248, startPoint y: 71, endPoint x: 1378, endPoint y: 8, distance: 144.5
click at [1249, 71] on icon at bounding box center [1246, 69] width 13 height 18
